Goal: Find specific page/section: Find specific page/section

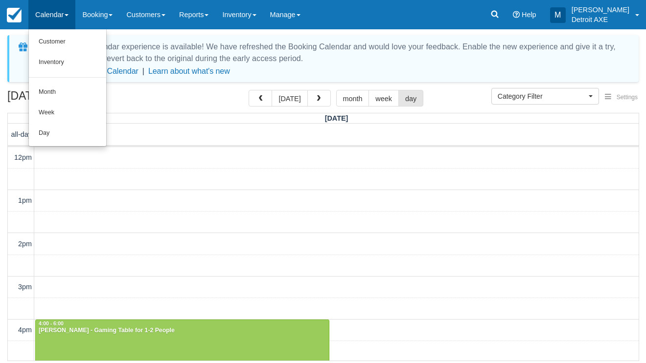
select select
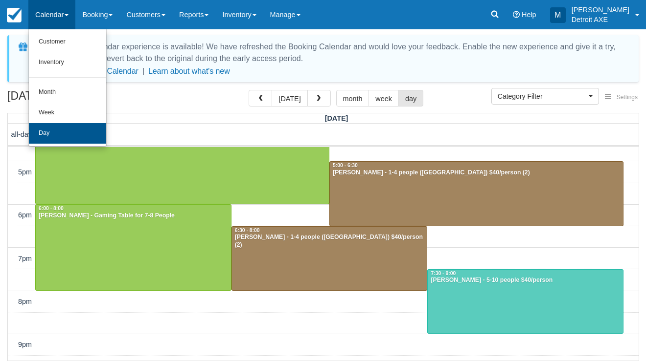
click at [52, 132] on link "Day" at bounding box center [67, 133] width 77 height 21
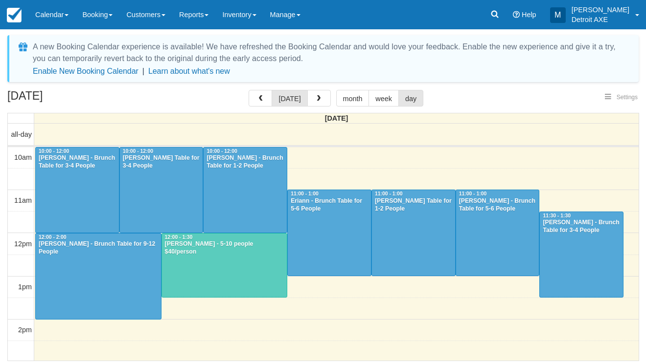
select select
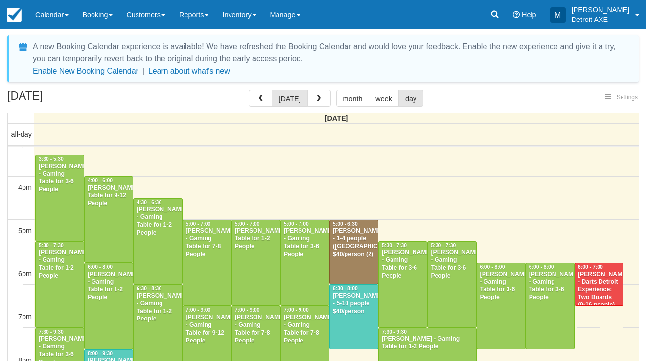
select select
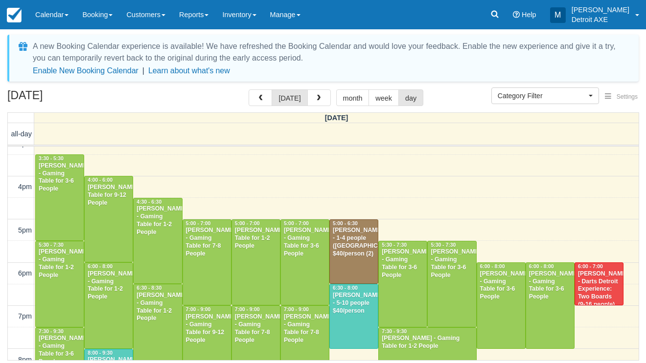
scroll to position [0, 0]
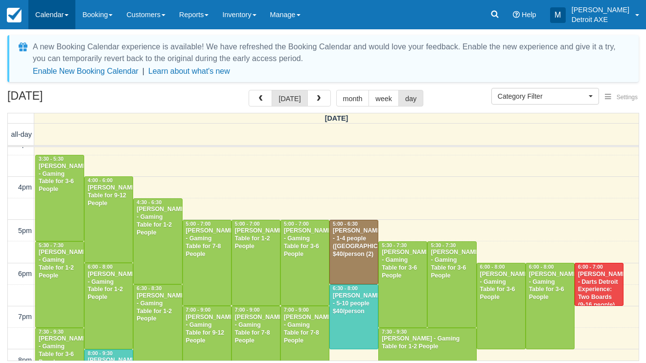
click at [48, 18] on link "Calendar" at bounding box center [51, 14] width 47 height 29
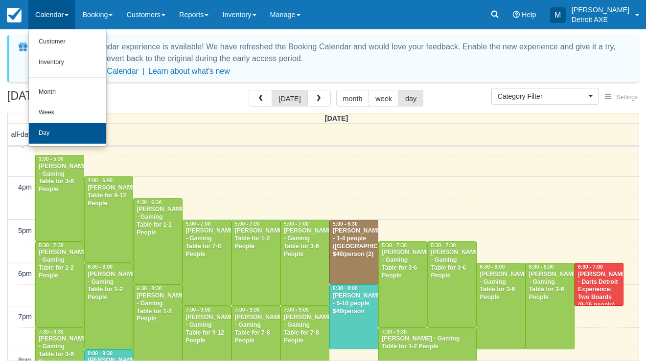
click at [62, 135] on link "Day" at bounding box center [67, 133] width 77 height 21
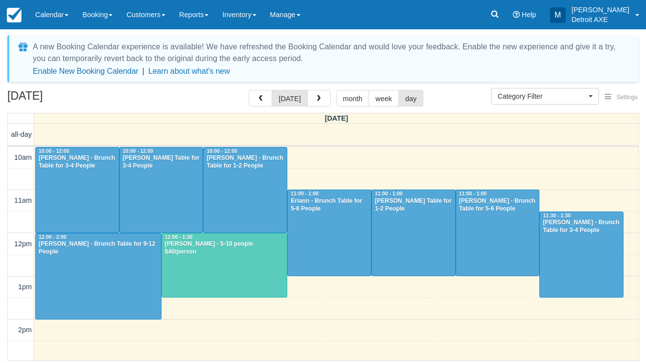
select select
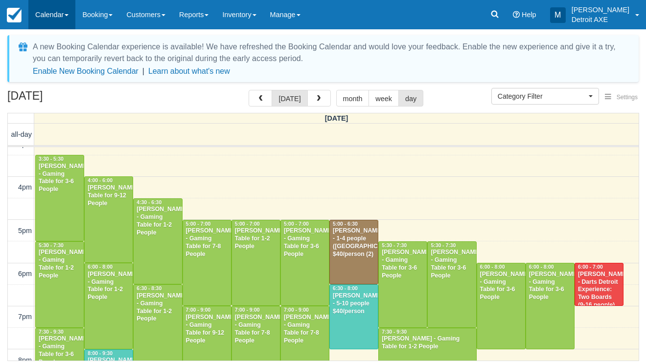
click at [60, 22] on link "Calendar" at bounding box center [51, 14] width 47 height 29
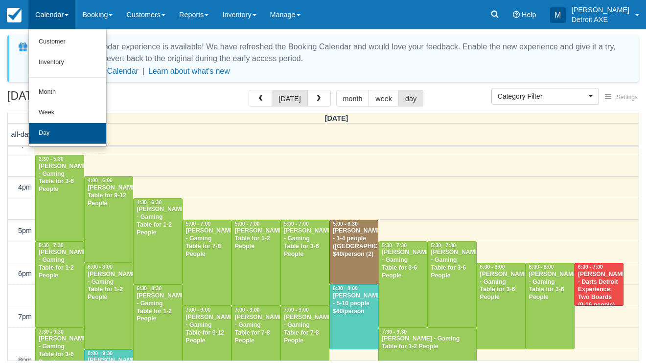
click at [90, 132] on link "Day" at bounding box center [67, 133] width 77 height 21
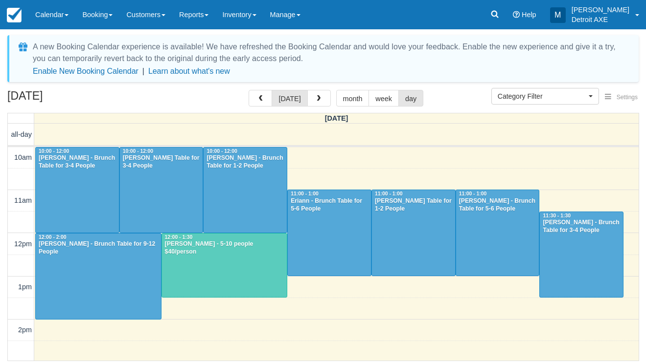
select select
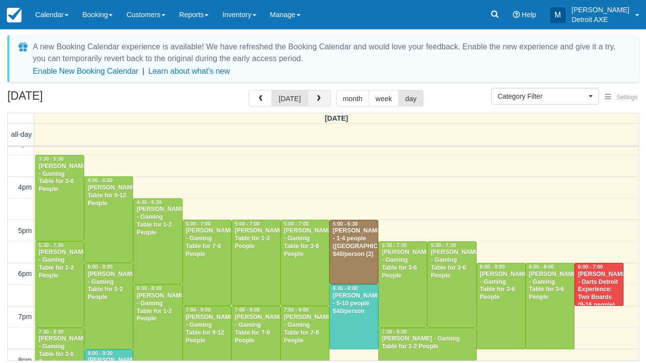
click at [315, 103] on button "button" at bounding box center [318, 98] width 23 height 17
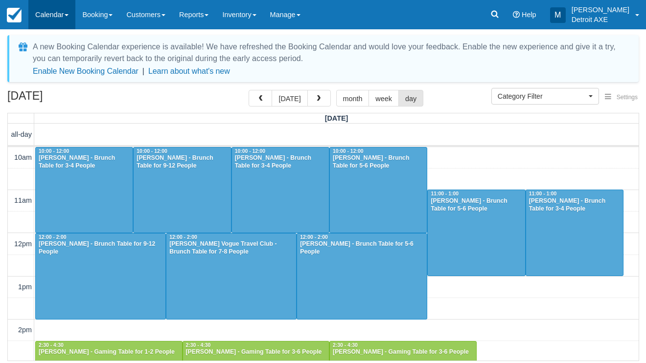
click at [54, 19] on link "Calendar" at bounding box center [51, 14] width 47 height 29
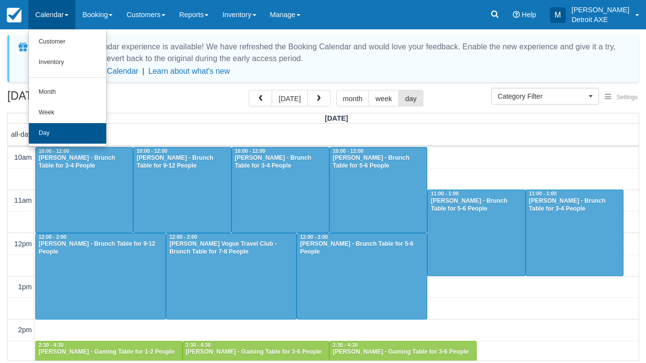
click at [55, 123] on link "Day" at bounding box center [67, 133] width 77 height 21
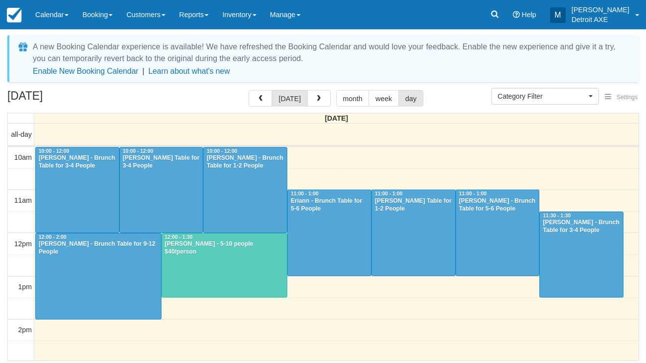
select select
